Goal: Use online tool/utility: Use online tool/utility

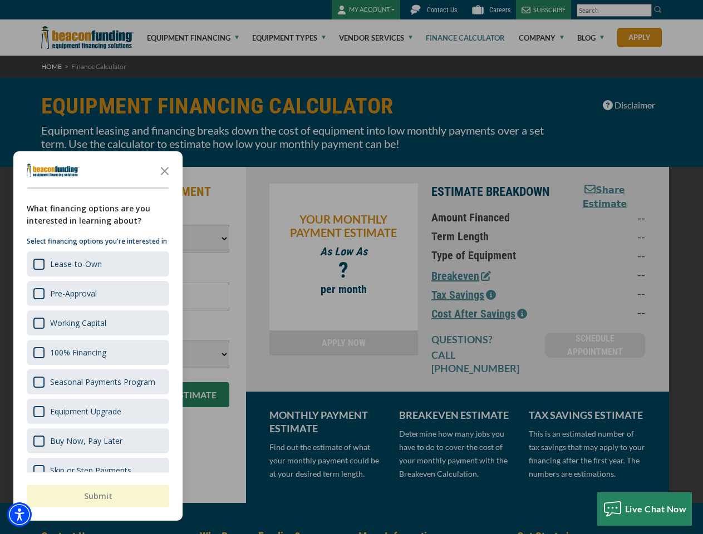
click at [351, 267] on div "button" at bounding box center [351, 267] width 703 height 534
click at [19, 515] on img "Accessibility Menu" at bounding box center [19, 514] width 24 height 24
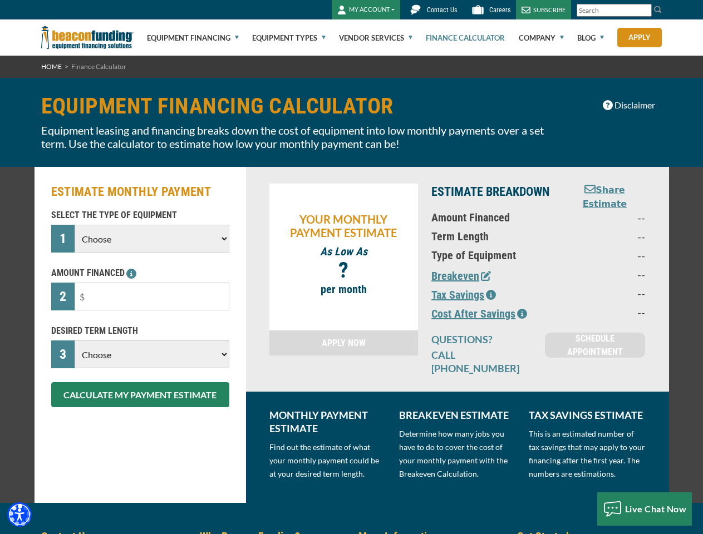
click at [351, 267] on body "Skip to main content Enable accessibility for low vision Open the accessibility…" at bounding box center [351, 267] width 703 height 534
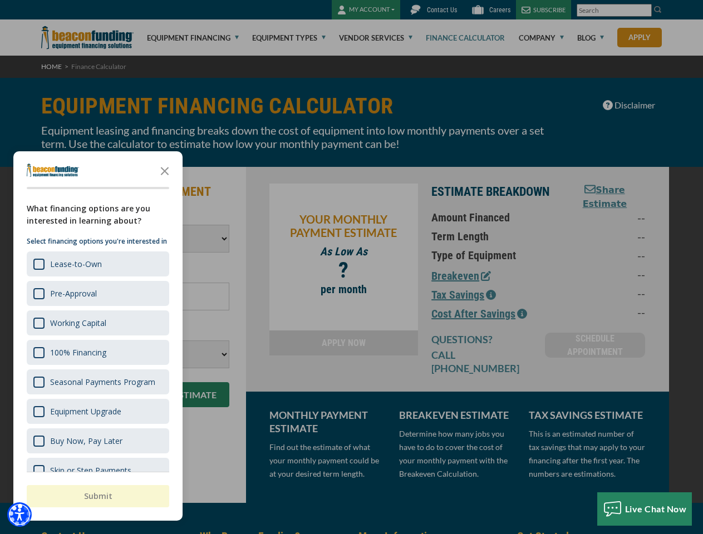
click at [165, 170] on body "Skip to main content Enable accessibility for low vision Open the accessibility…" at bounding box center [351, 267] width 703 height 534
click at [97, 264] on body "Skip to main content Enable accessibility for low vision Open the accessibility…" at bounding box center [351, 267] width 703 height 534
click at [97, 293] on body "Skip to main content Enable accessibility for low vision Open the accessibility…" at bounding box center [351, 267] width 703 height 534
click at [97, 323] on body "Skip to main content Enable accessibility for low vision Open the accessibility…" at bounding box center [351, 267] width 703 height 534
